Goal: Transaction & Acquisition: Purchase product/service

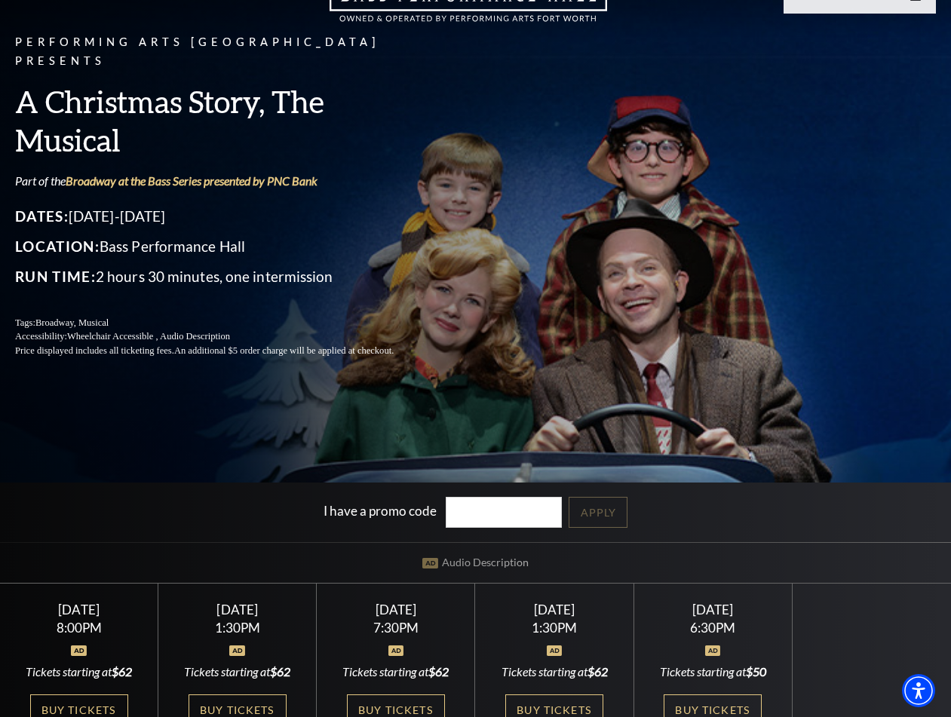
scroll to position [226, 0]
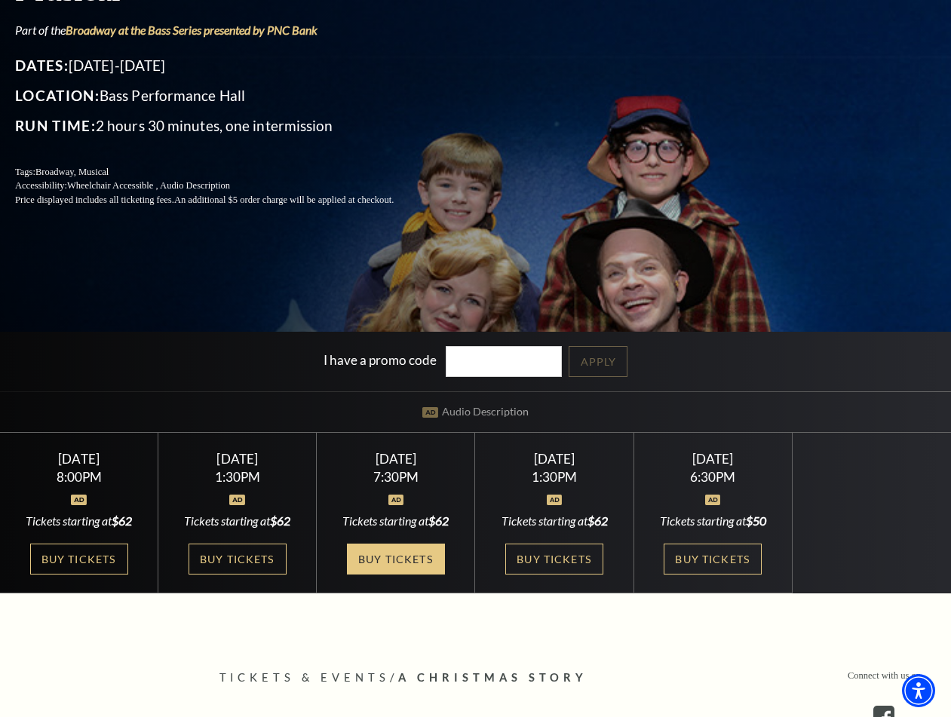
click at [401, 569] on link "Buy Tickets" at bounding box center [396, 559] width 98 height 31
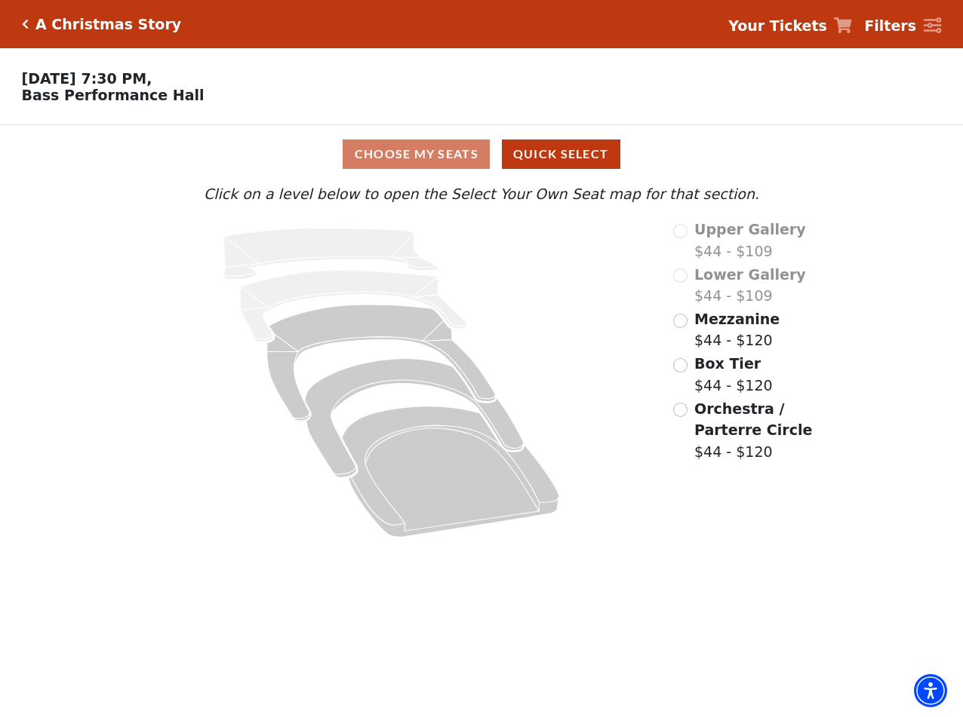
click at [710, 327] on span "Mezzanine" at bounding box center [736, 319] width 85 height 17
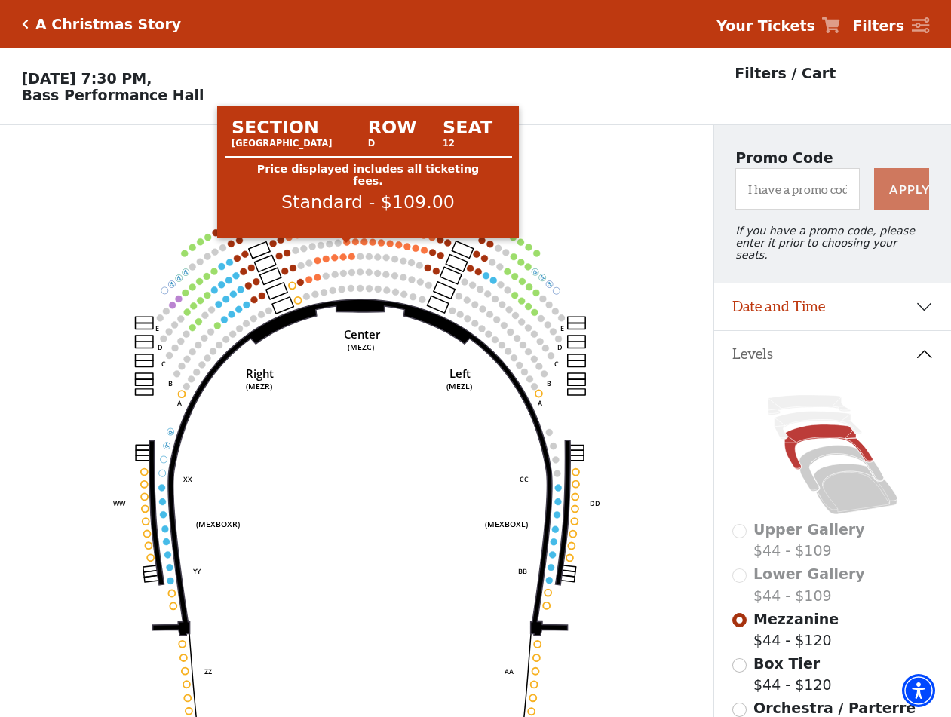
click at [346, 245] on circle at bounding box center [347, 241] width 7 height 7
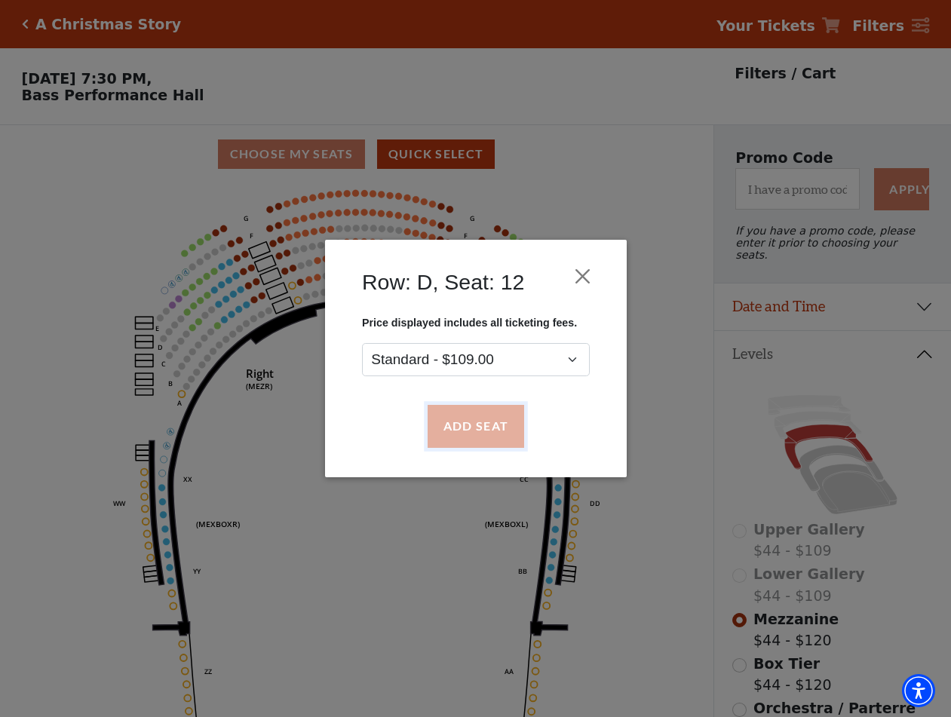
click at [475, 429] on button "Add Seat" at bounding box center [475, 427] width 97 height 42
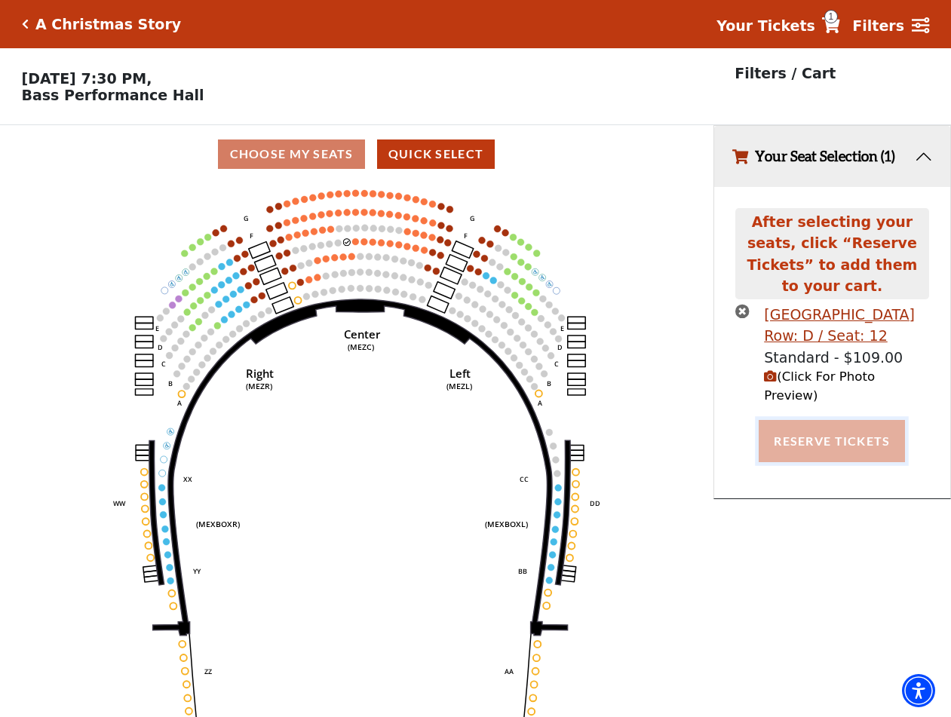
click at [857, 420] on button "Reserve Tickets" at bounding box center [832, 441] width 146 height 42
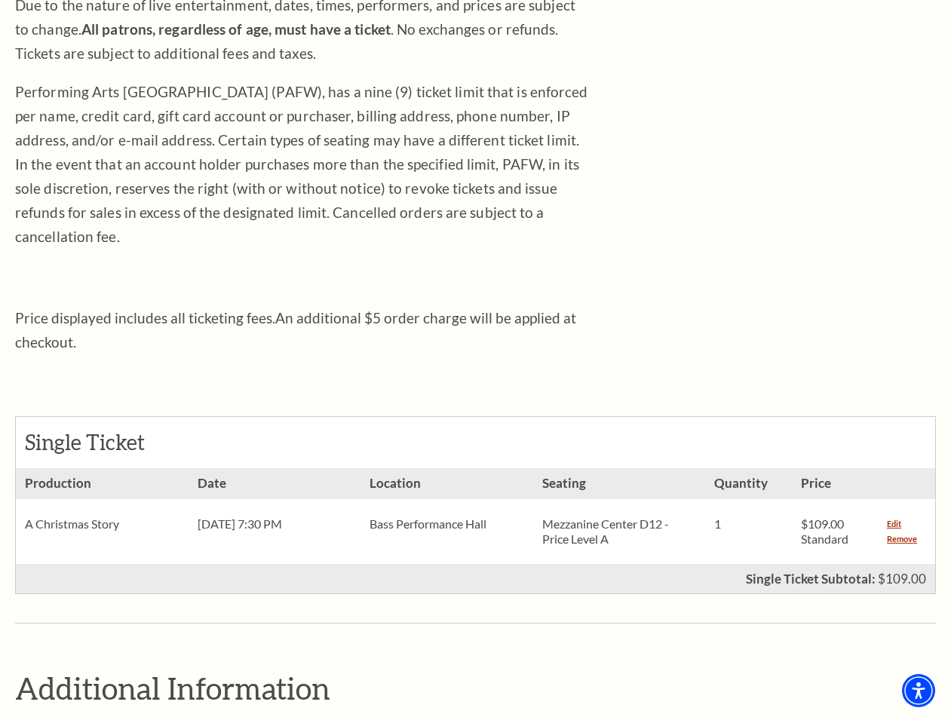
scroll to position [528, 0]
